Goal: Information Seeking & Learning: Learn about a topic

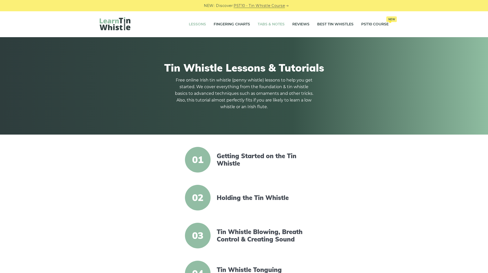
click at [262, 24] on link "Tabs & Notes" at bounding box center [271, 24] width 27 height 13
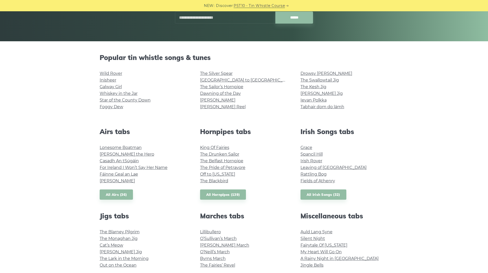
scroll to position [92, 0]
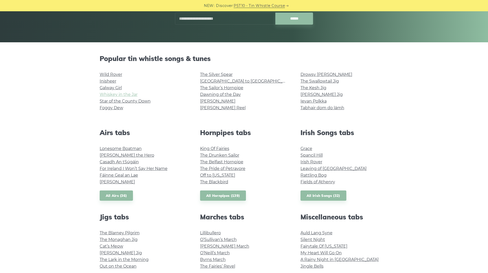
click at [124, 94] on link "Whiskey in the Jar" at bounding box center [119, 94] width 38 height 5
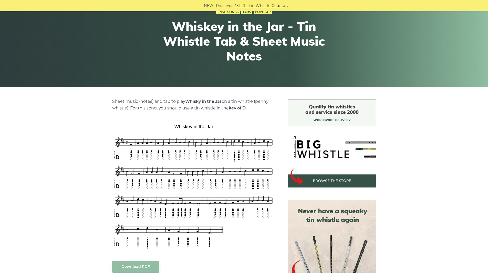
scroll to position [62, 0]
